Goal: Task Accomplishment & Management: Complete application form

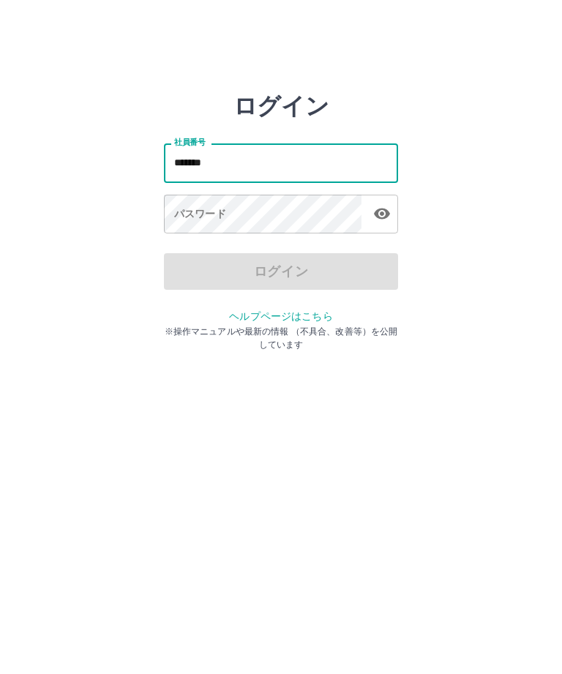
type input "*******"
click at [214, 207] on div "パスワード パスワード" at bounding box center [281, 215] width 234 height 41
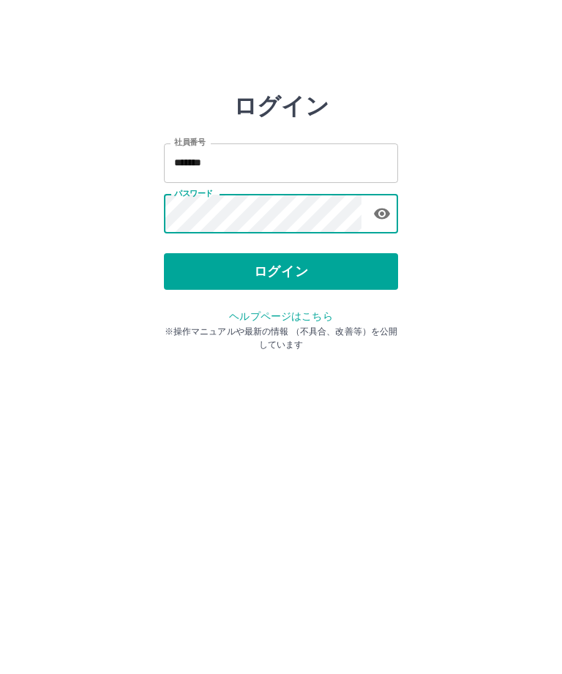
click at [347, 269] on button "ログイン" at bounding box center [281, 271] width 234 height 37
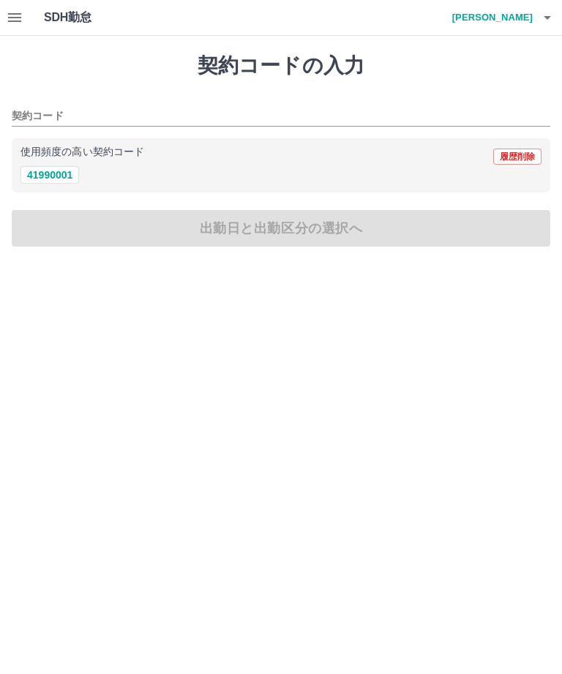
click at [29, 182] on button "41990001" at bounding box center [49, 175] width 59 height 18
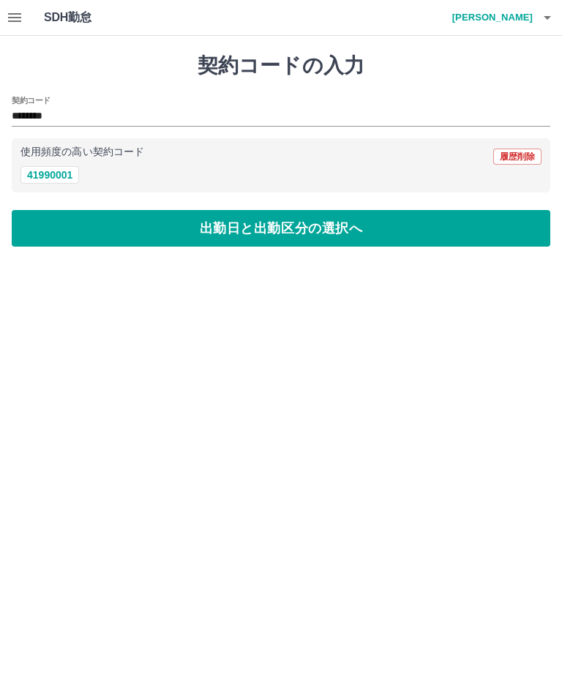
type input "********"
click at [91, 229] on button "出勤日と出勤区分の選択へ" at bounding box center [281, 228] width 539 height 37
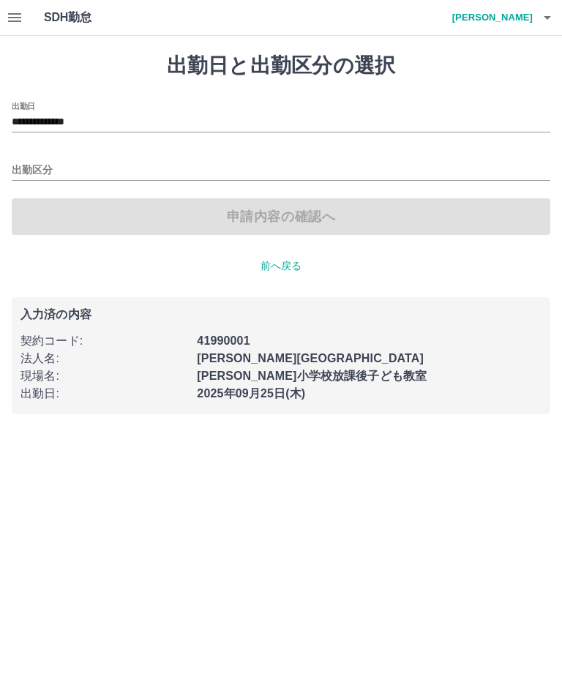
click at [26, 170] on input "出勤区分" at bounding box center [281, 171] width 539 height 18
click at [53, 158] on div "出勤区分" at bounding box center [281, 165] width 539 height 31
click at [59, 167] on input "出勤区分" at bounding box center [281, 171] width 539 height 18
click at [69, 171] on input "出勤区分" at bounding box center [281, 171] width 539 height 18
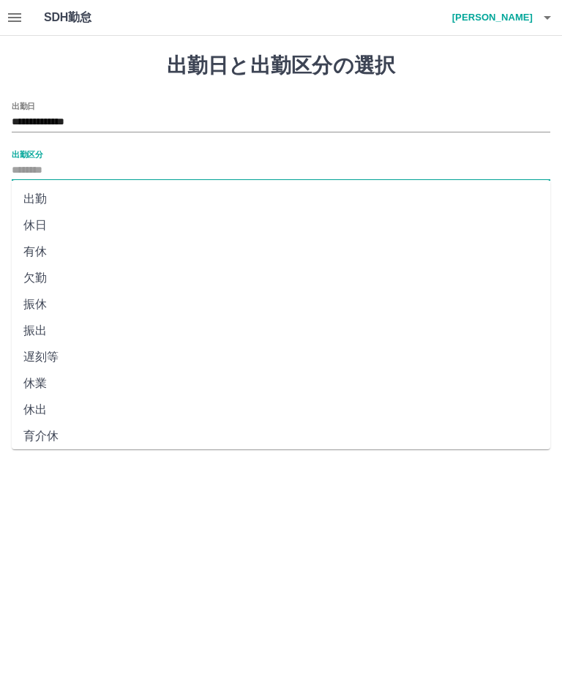
click at [68, 171] on input "出勤区分" at bounding box center [281, 171] width 539 height 18
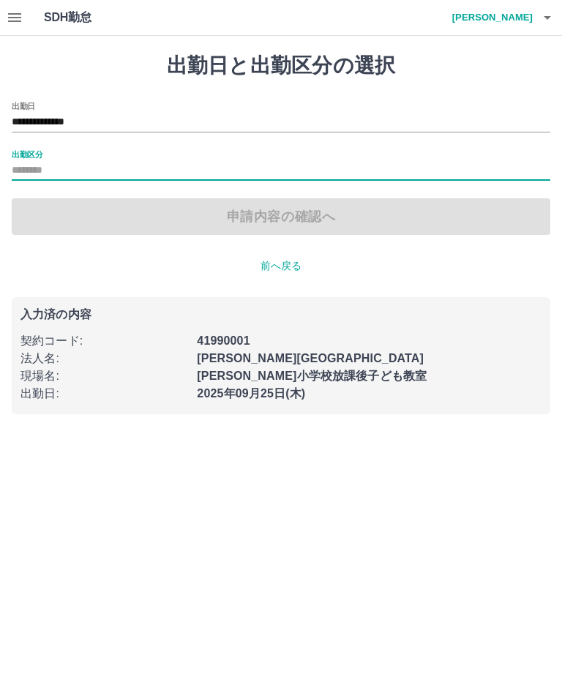
click at [40, 169] on input "出勤区分" at bounding box center [281, 171] width 539 height 18
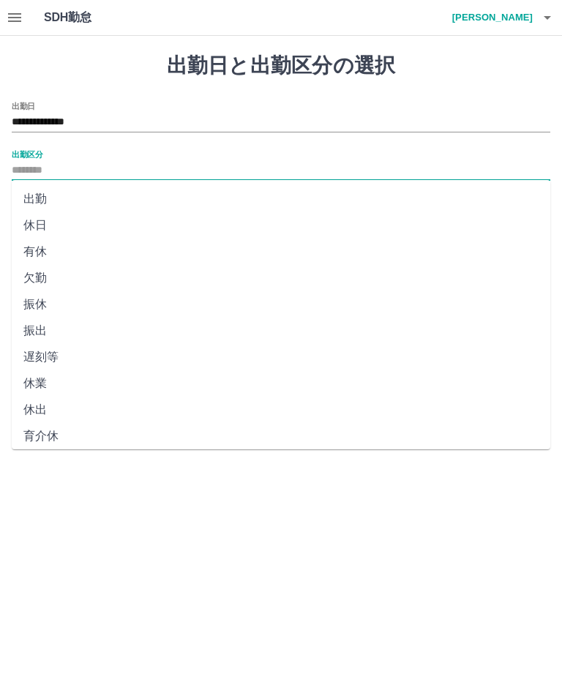
click at [22, 192] on li "出勤" at bounding box center [281, 199] width 539 height 26
type input "**"
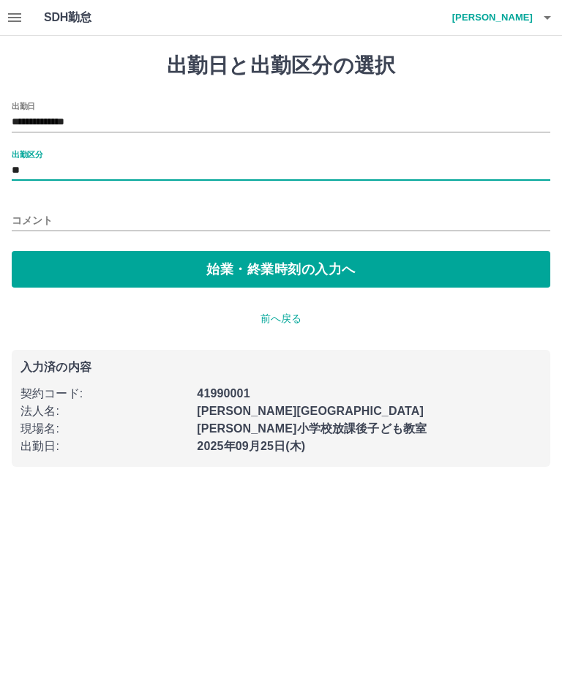
click at [285, 258] on button "始業・終業時刻の入力へ" at bounding box center [281, 269] width 539 height 37
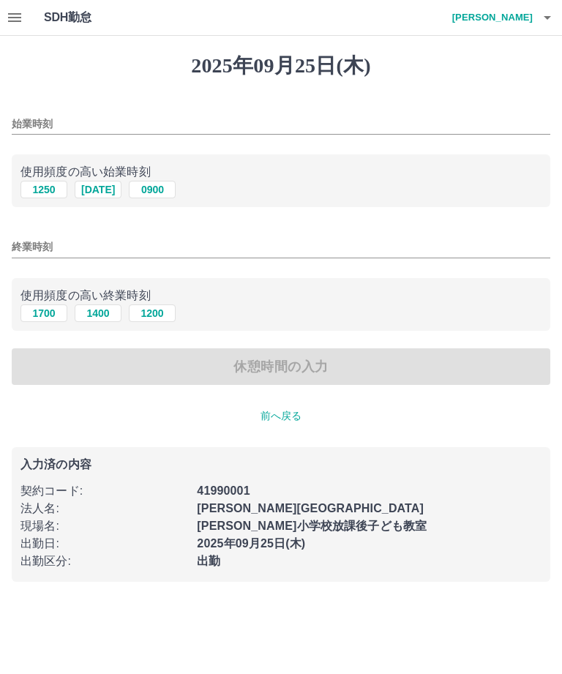
click at [164, 113] on input "始業時刻" at bounding box center [281, 123] width 539 height 21
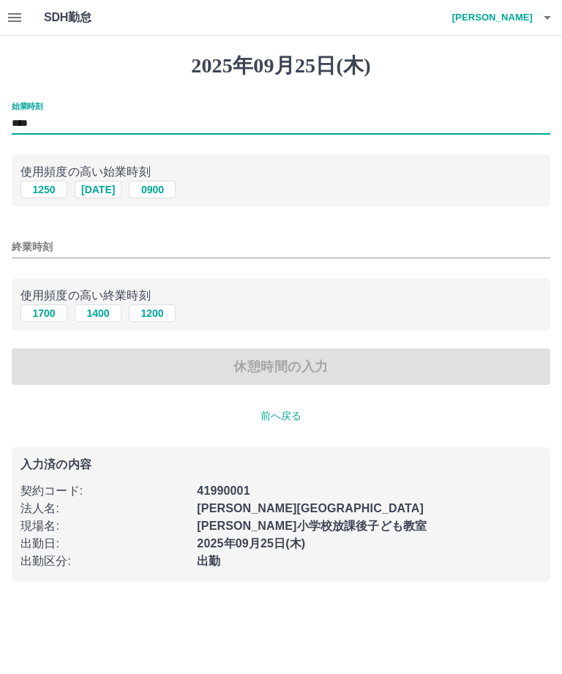
type input "****"
click at [48, 315] on button "1700" at bounding box center [43, 313] width 47 height 18
type input "****"
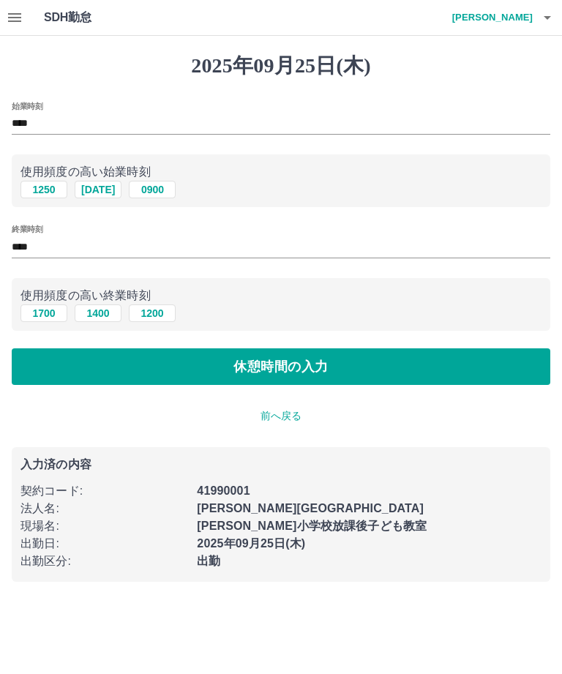
click at [356, 357] on button "休憩時間の入力" at bounding box center [281, 366] width 539 height 37
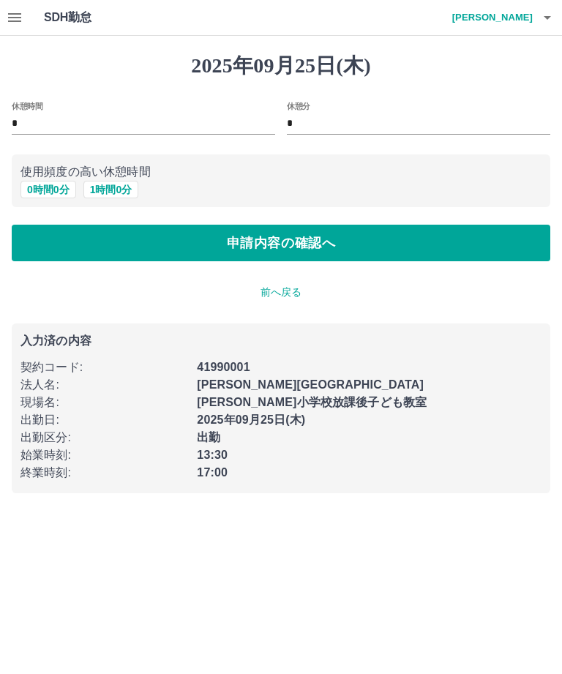
click at [489, 236] on button "申請内容の確認へ" at bounding box center [281, 243] width 539 height 37
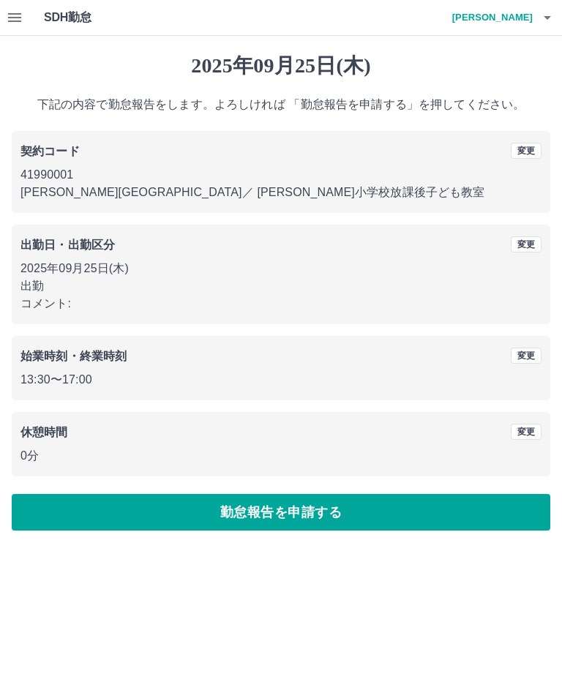
click at [479, 514] on button "勤怠報告を申請する" at bounding box center [281, 512] width 539 height 37
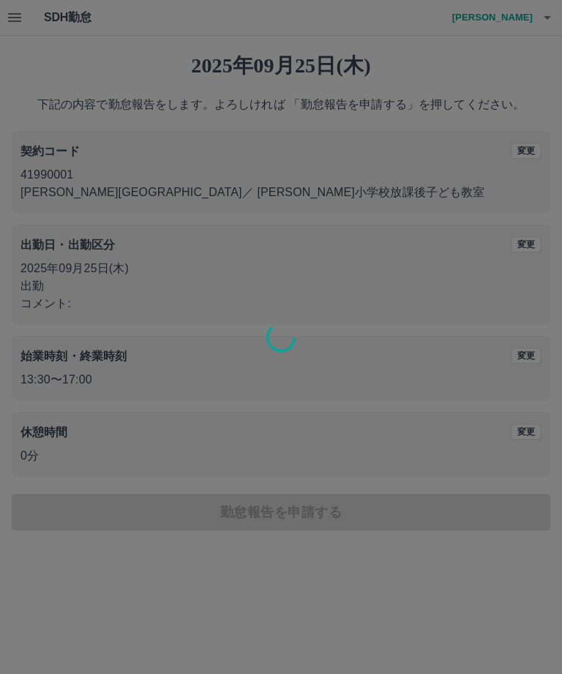
click at [392, 507] on div at bounding box center [281, 337] width 562 height 674
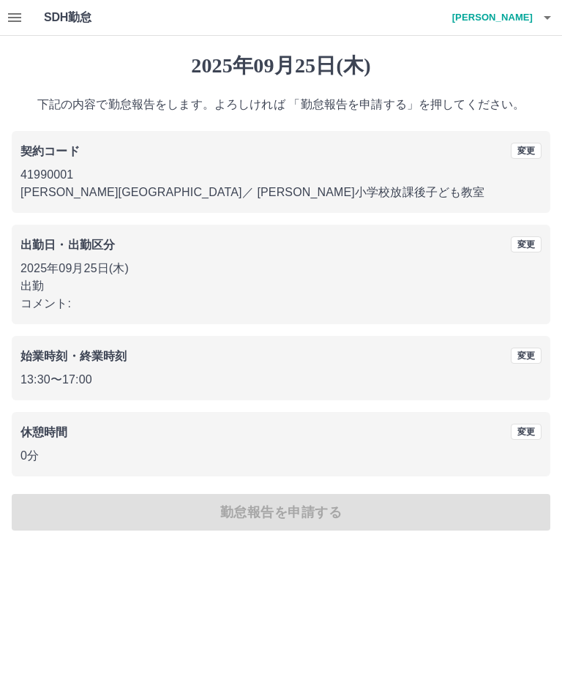
click at [293, 520] on div "2025年09月25日(木) 下記の内容で勤怠報告をします。よろしければ 「勤怠報告を申請する」を押してください。 契約コード 変更 41990001 市川市…" at bounding box center [281, 292] width 562 height 512
click at [293, 519] on div "2025年09月25日(木) 下記の内容で勤怠報告をします。よろしければ 「勤怠報告を申請する」を押してください。 契約コード 変更 41990001 市川市…" at bounding box center [281, 292] width 562 height 512
click at [321, 507] on div at bounding box center [281, 337] width 562 height 674
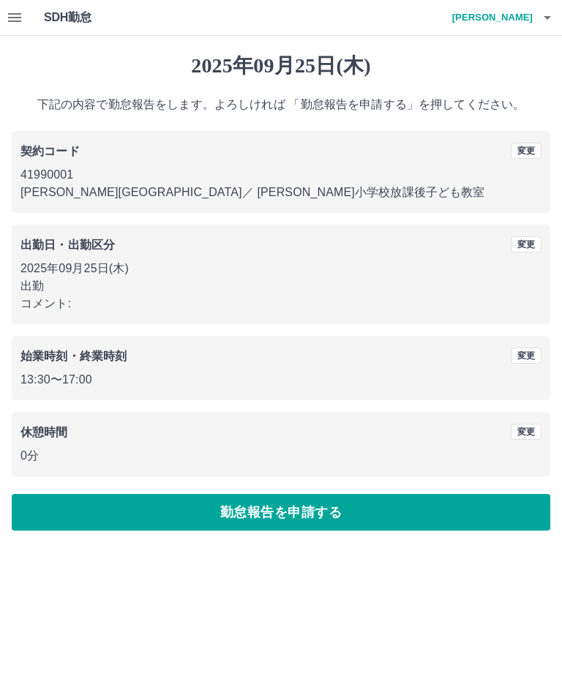
click at [347, 507] on button "勤怠報告を申請する" at bounding box center [281, 512] width 539 height 37
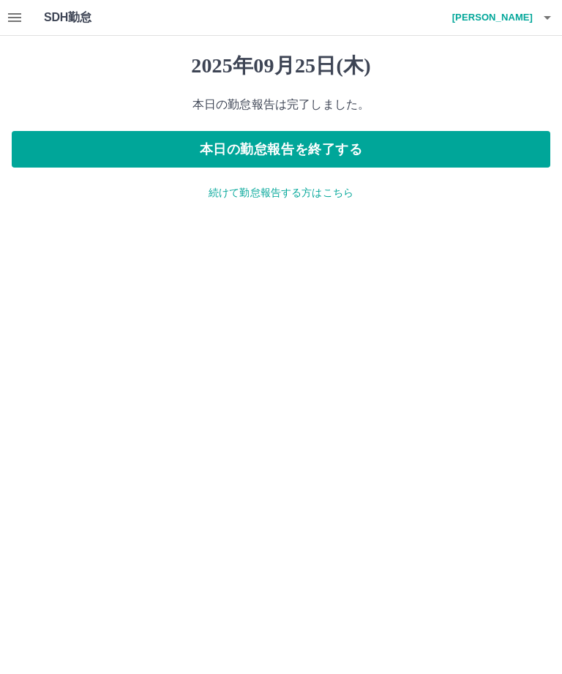
click at [28, 18] on button "button" at bounding box center [14, 17] width 29 height 35
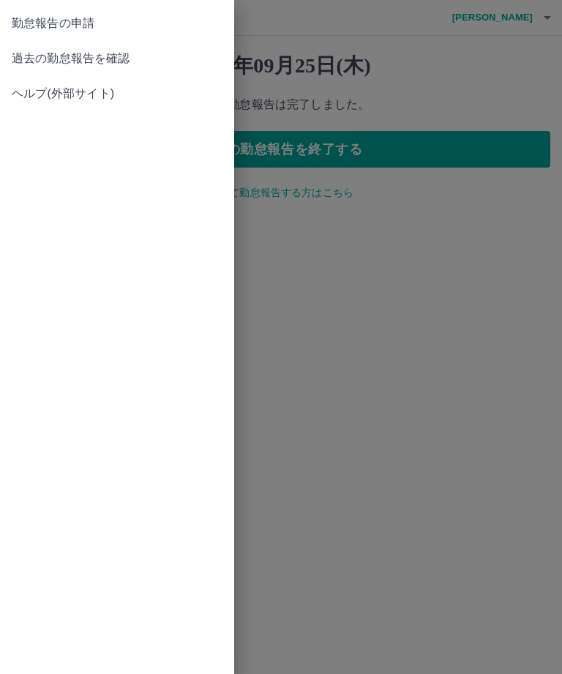
click at [109, 53] on span "過去の勤怠報告を確認" at bounding box center [117, 59] width 211 height 18
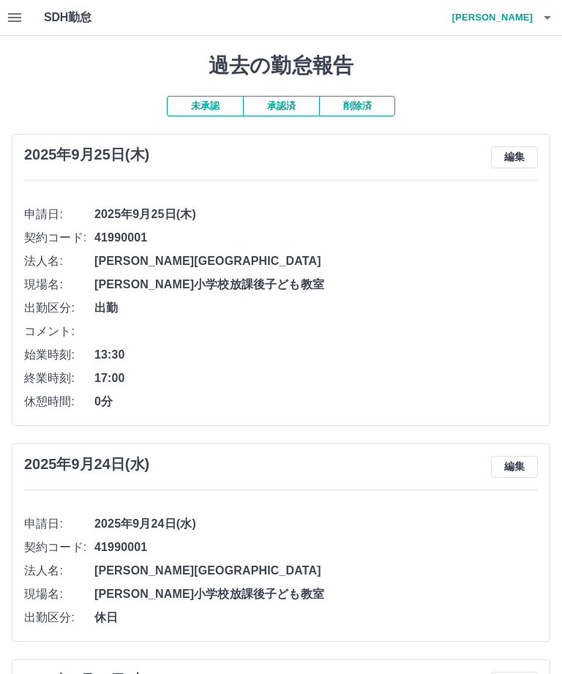
click at [18, 12] on icon "button" at bounding box center [15, 18] width 18 height 18
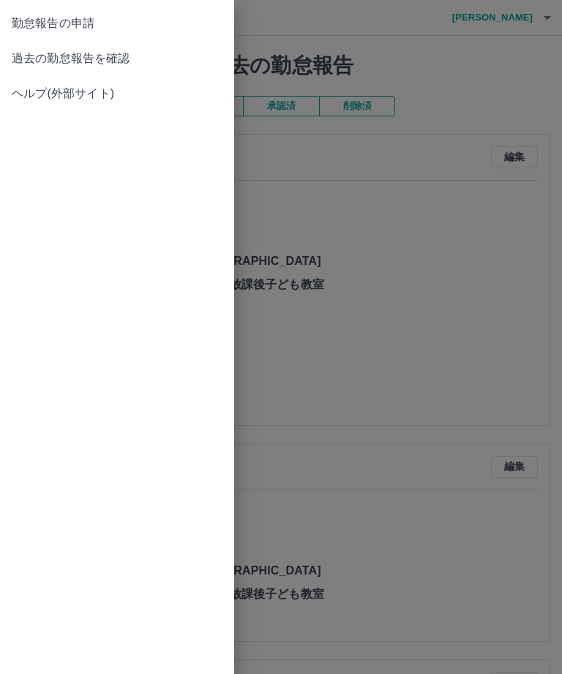
click at [87, 25] on span "勤怠報告の申請" at bounding box center [117, 24] width 211 height 18
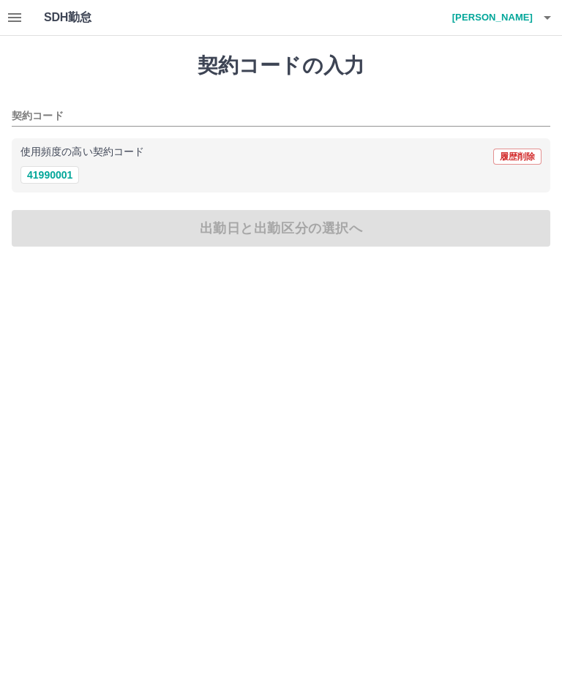
click at [531, 17] on h4 "森岡　萌香" at bounding box center [489, 17] width 88 height 35
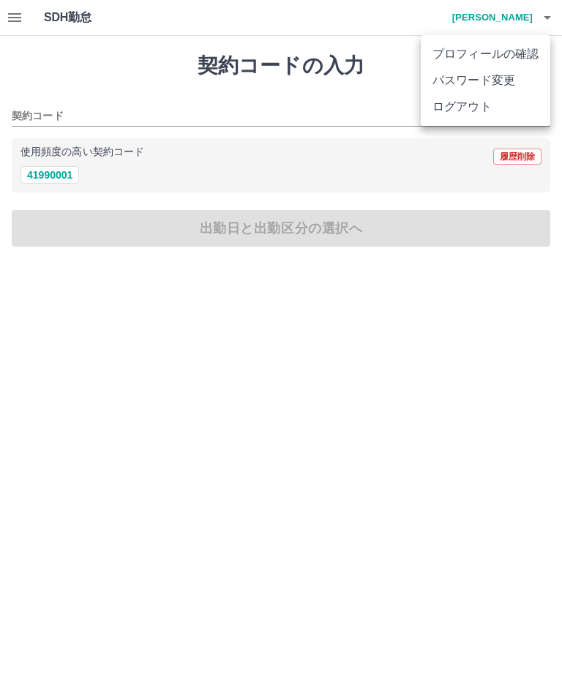
click at [478, 111] on li "ログアウト" at bounding box center [486, 107] width 130 height 26
